Goal: Task Accomplishment & Management: Complete application form

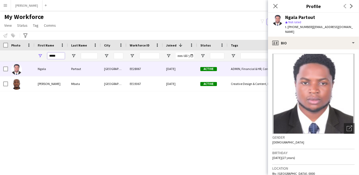
click at [53, 57] on input "*****" at bounding box center [55, 56] width 17 height 6
click at [53, 56] on input "*****" at bounding box center [55, 56] width 17 height 6
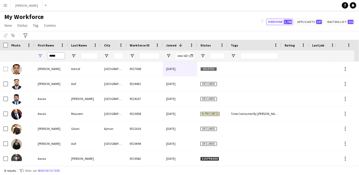
type input "*****"
click at [57, 56] on input "*****" at bounding box center [55, 56] width 17 height 6
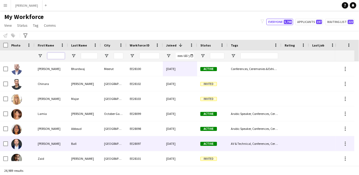
scroll to position [49, 0]
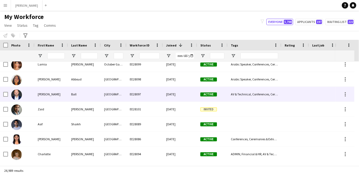
click at [139, 88] on div "EE28097" at bounding box center [145, 94] width 36 height 15
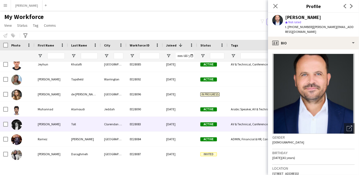
scroll to position [198, 0]
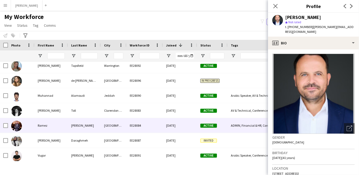
click at [136, 131] on div "EE28084" at bounding box center [145, 125] width 36 height 15
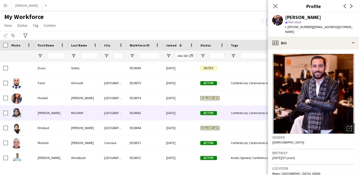
scroll to position [0, 0]
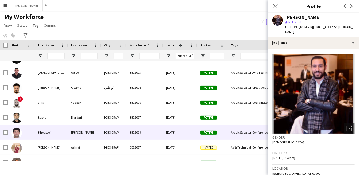
click at [146, 134] on div "EE28019" at bounding box center [145, 132] width 36 height 15
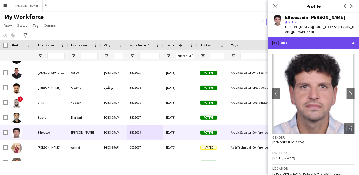
click at [330, 44] on div "profile Bio" at bounding box center [313, 43] width 91 height 13
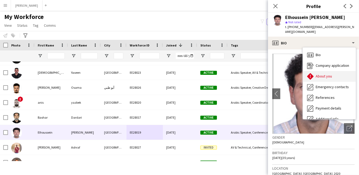
click at [321, 77] on span "About you" at bounding box center [324, 76] width 16 height 5
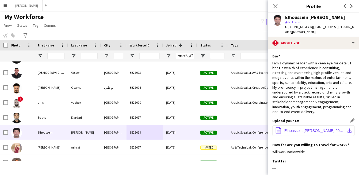
click at [347, 130] on app-icon "download-bottom" at bounding box center [349, 131] width 4 height 4
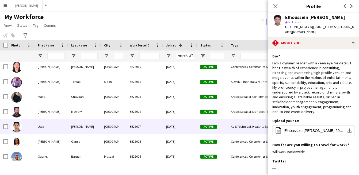
scroll to position [1387, 0]
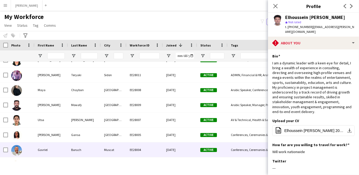
click at [59, 146] on div "Gavriel" at bounding box center [51, 150] width 33 height 15
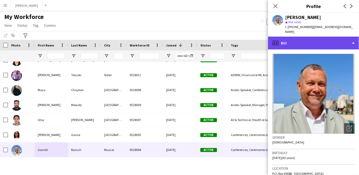
click at [342, 37] on div "profile Bio" at bounding box center [313, 43] width 91 height 13
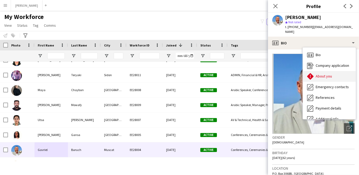
click at [331, 74] on span "About you" at bounding box center [324, 76] width 16 height 5
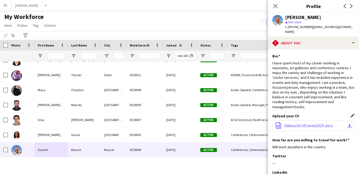
click at [347, 124] on app-icon "download-bottom" at bounding box center [349, 126] width 4 height 4
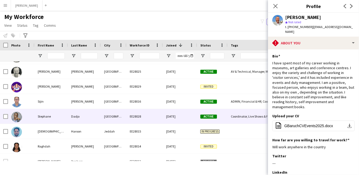
scroll to position [1238, 0]
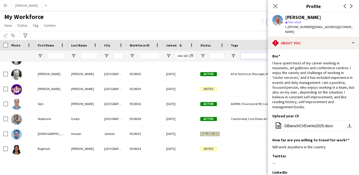
click at [264, 56] on input "Tags Filter Input" at bounding box center [259, 56] width 38 height 6
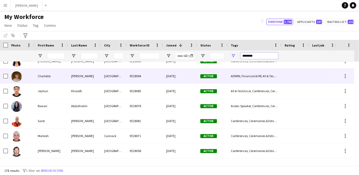
scroll to position [0, 0]
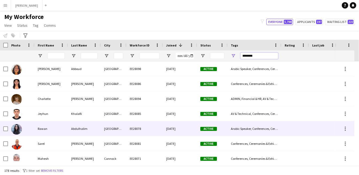
type input "********"
click at [118, 134] on div "[GEOGRAPHIC_DATA]" at bounding box center [114, 128] width 26 height 15
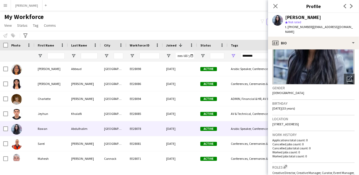
scroll to position [99, 0]
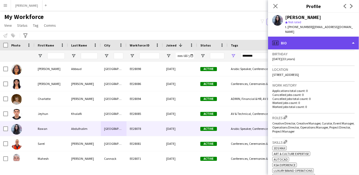
click at [338, 37] on div "profile Bio" at bounding box center [313, 43] width 91 height 13
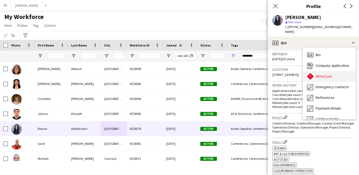
click at [329, 74] on div "About you About you" at bounding box center [329, 76] width 53 height 11
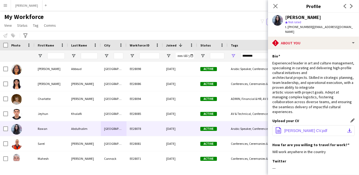
click at [347, 129] on app-icon "download-bottom" at bounding box center [349, 131] width 4 height 4
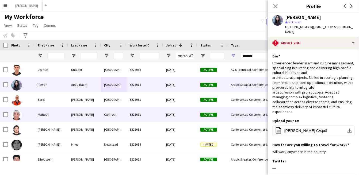
scroll to position [49, 0]
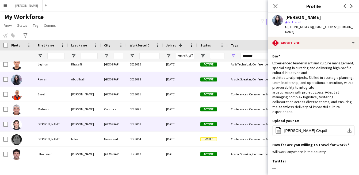
click at [58, 124] on div "[PERSON_NAME]" at bounding box center [51, 124] width 33 height 15
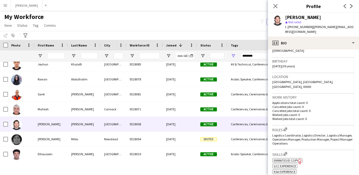
scroll to position [99, 0]
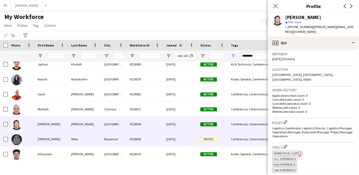
click at [53, 141] on div "[PERSON_NAME]" at bounding box center [51, 139] width 33 height 15
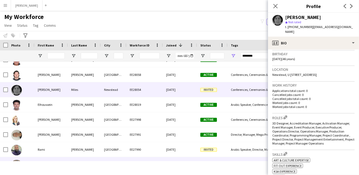
scroll to position [148, 0]
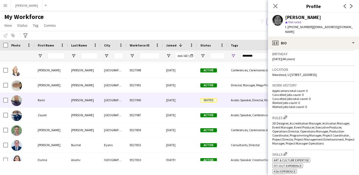
click at [127, 103] on div "EE27990" at bounding box center [145, 100] width 36 height 15
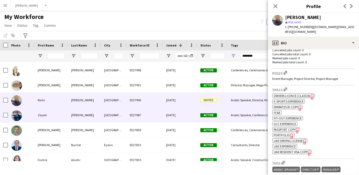
click at [117, 116] on div "[GEOGRAPHIC_DATA]" at bounding box center [114, 115] width 26 height 15
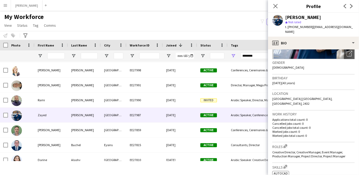
scroll to position [99, 0]
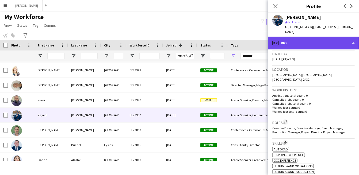
click at [315, 39] on div "profile Bio" at bounding box center [313, 43] width 91 height 13
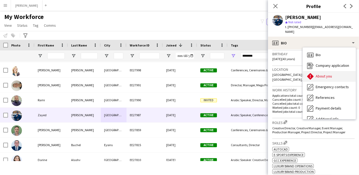
click at [321, 74] on span "About you" at bounding box center [324, 76] width 16 height 5
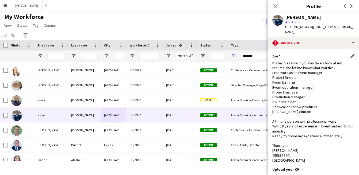
scroll to position [49, 0]
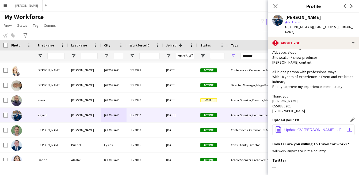
click at [322, 128] on span "Update CV [PERSON_NAME].pdf" at bounding box center [312, 130] width 56 height 4
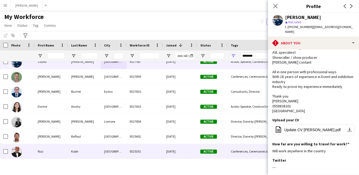
scroll to position [204, 0]
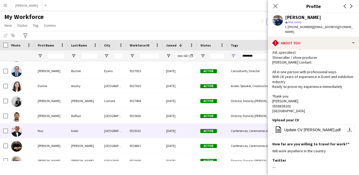
click at [89, 127] on div "Kabir" at bounding box center [84, 131] width 33 height 15
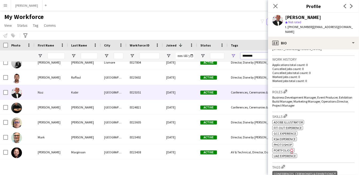
click at [249, 56] on input "********" at bounding box center [259, 56] width 38 height 6
click at [59, 56] on input "First Name Filter Input" at bounding box center [55, 56] width 17 height 6
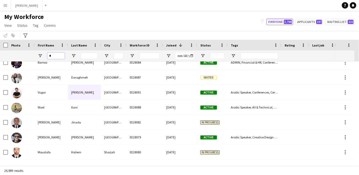
click at [59, 56] on input "*" at bounding box center [55, 56] width 17 height 6
click at [59, 56] on input "**" at bounding box center [55, 56] width 17 height 6
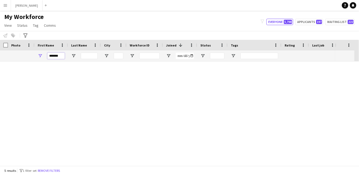
scroll to position [0, 0]
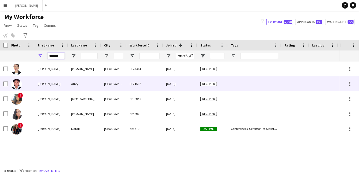
type input "*******"
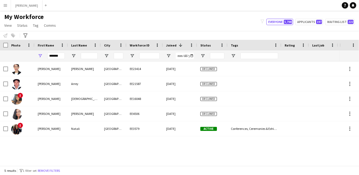
click at [4, 6] on app-icon "Menu" at bounding box center [5, 5] width 4 height 4
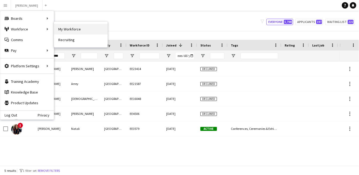
click at [63, 32] on link "My Workforce" at bounding box center [80, 29] width 53 height 11
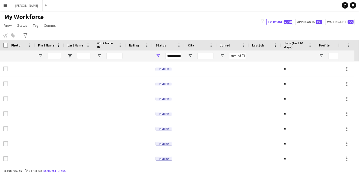
type input "*******"
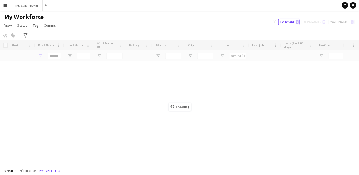
click at [5, 4] on app-icon "Menu" at bounding box center [5, 5] width 4 height 4
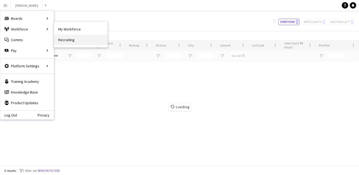
click at [70, 40] on link "Recruiting" at bounding box center [80, 40] width 53 height 11
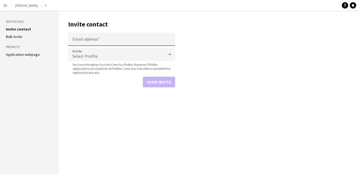
click at [90, 38] on input "Email address" at bounding box center [121, 39] width 107 height 13
paste input "**********"
type input "**********"
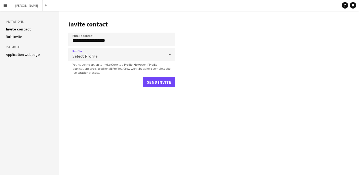
click at [95, 53] on div "Select Profile" at bounding box center [116, 54] width 96 height 13
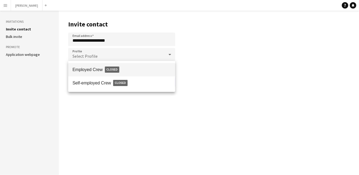
click at [109, 90] on div "Employed Crew Closed Self-employed Crew Closed" at bounding box center [121, 76] width 107 height 31
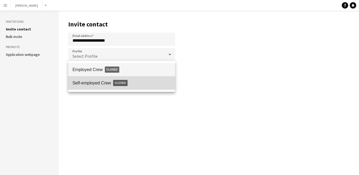
click at [109, 85] on span "Self-employed Crew Closed" at bounding box center [121, 83] width 98 height 12
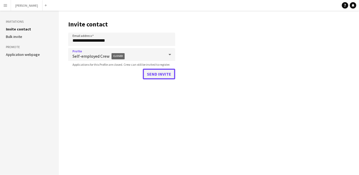
click at [169, 77] on button "Send invite" at bounding box center [159, 74] width 32 height 11
